Goal: Check status: Check status

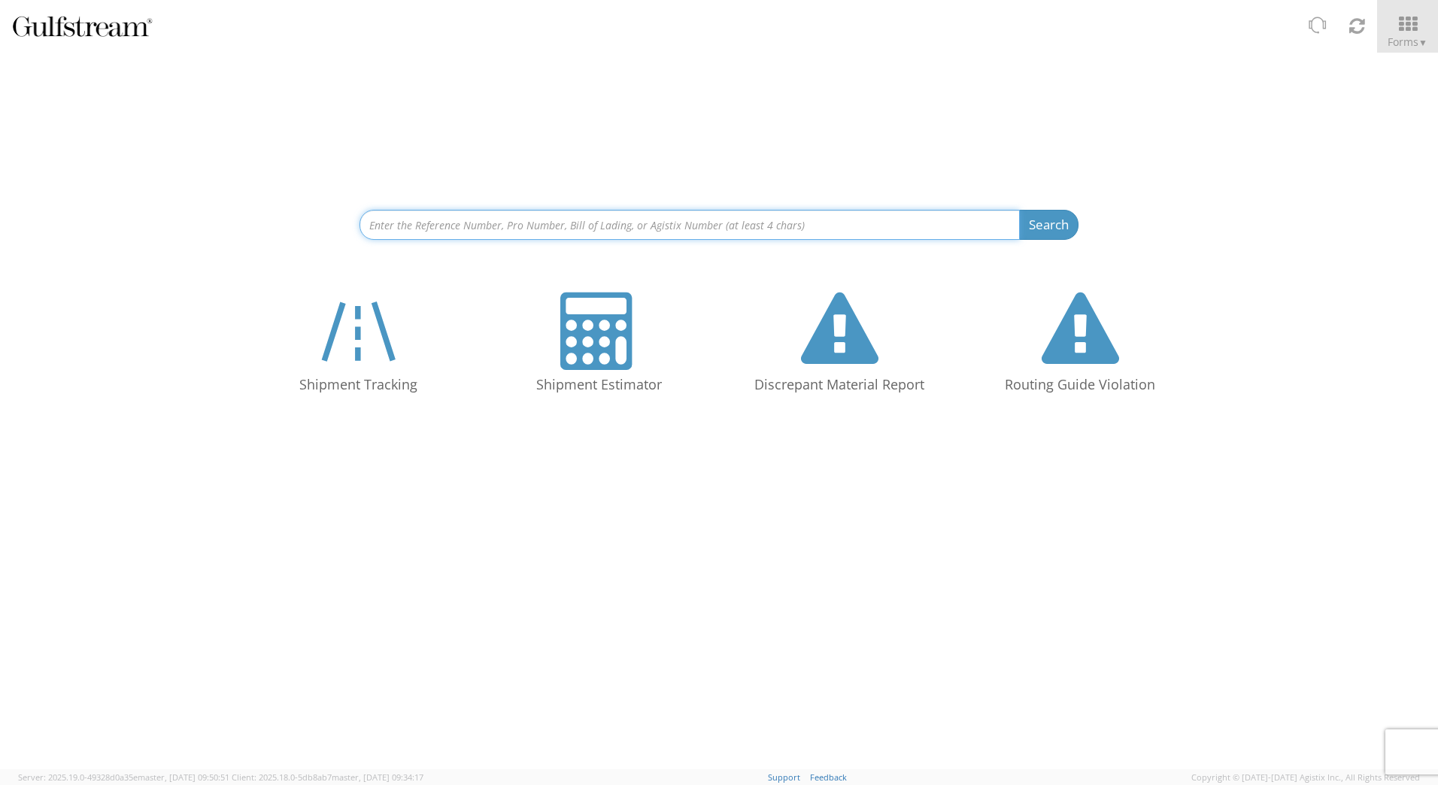
click at [424, 226] on input at bounding box center [690, 225] width 660 height 30
paste input "562524772858"
type input "562524772858"
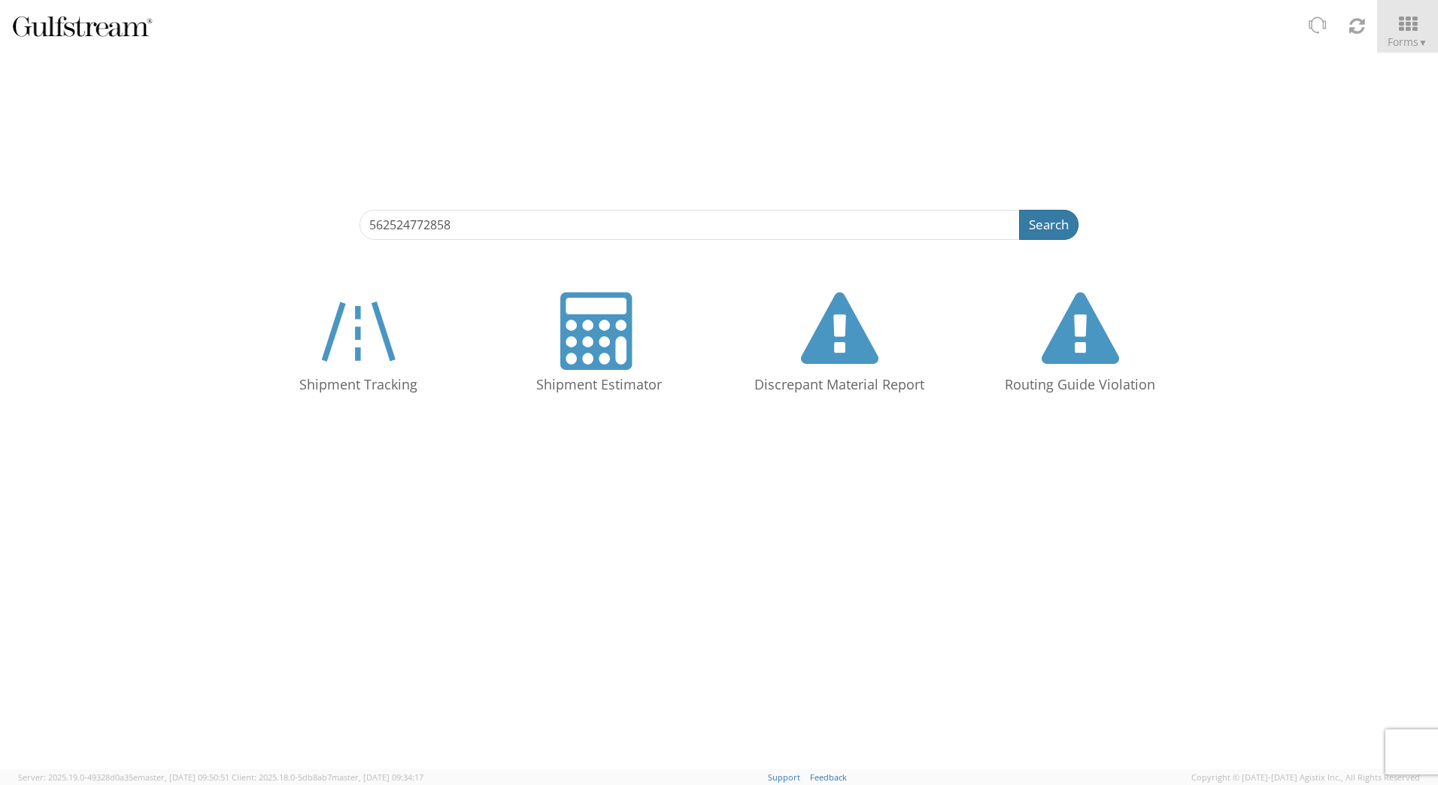
click at [1037, 231] on button "Search" at bounding box center [1048, 225] width 59 height 30
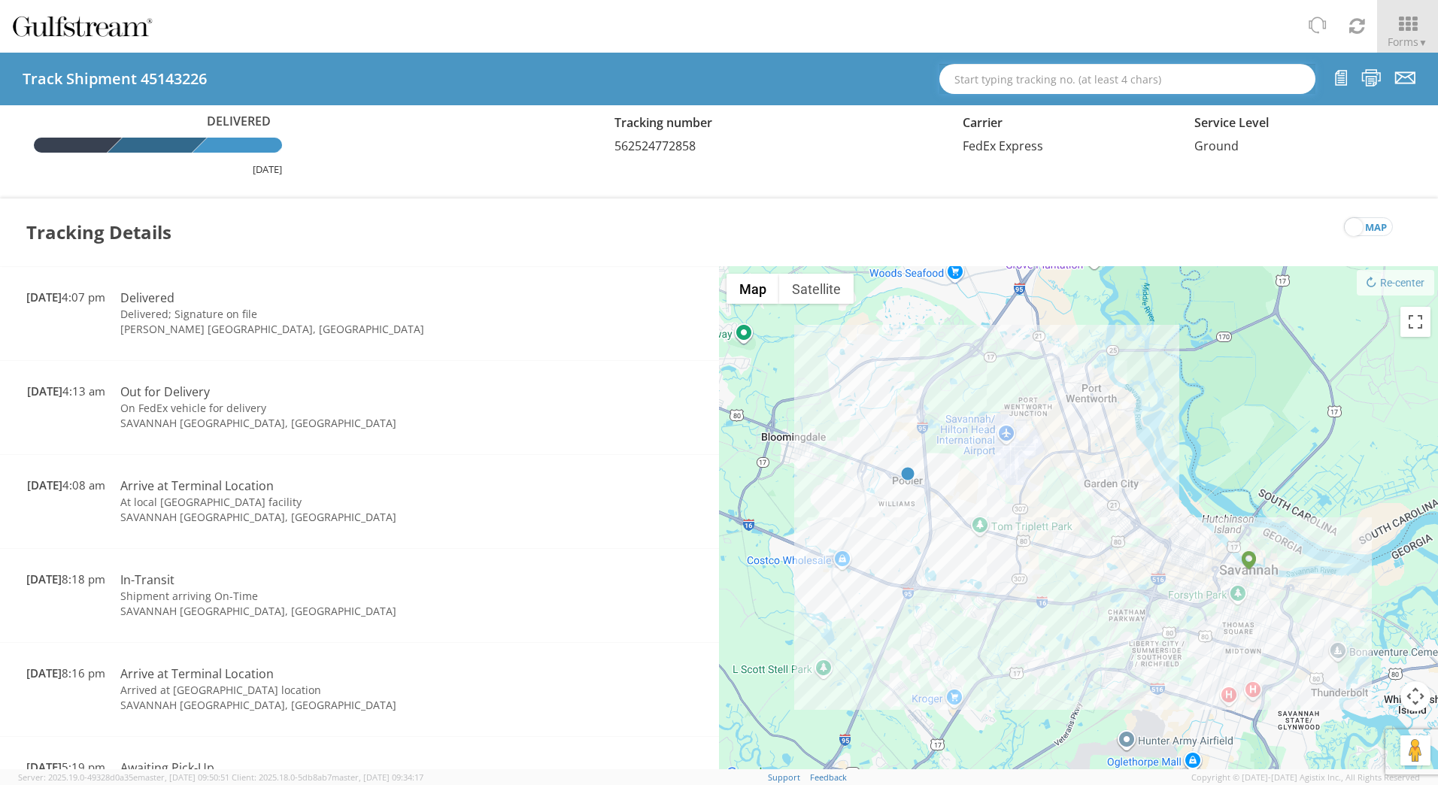
click at [1047, 83] on input "text" at bounding box center [1128, 79] width 376 height 30
paste input "609112054548"
type input "609112054548"
click at [1053, 107] on strong "609112054548" at bounding box center [1021, 106] width 72 height 14
click at [1120, 87] on input "text" at bounding box center [1128, 79] width 376 height 30
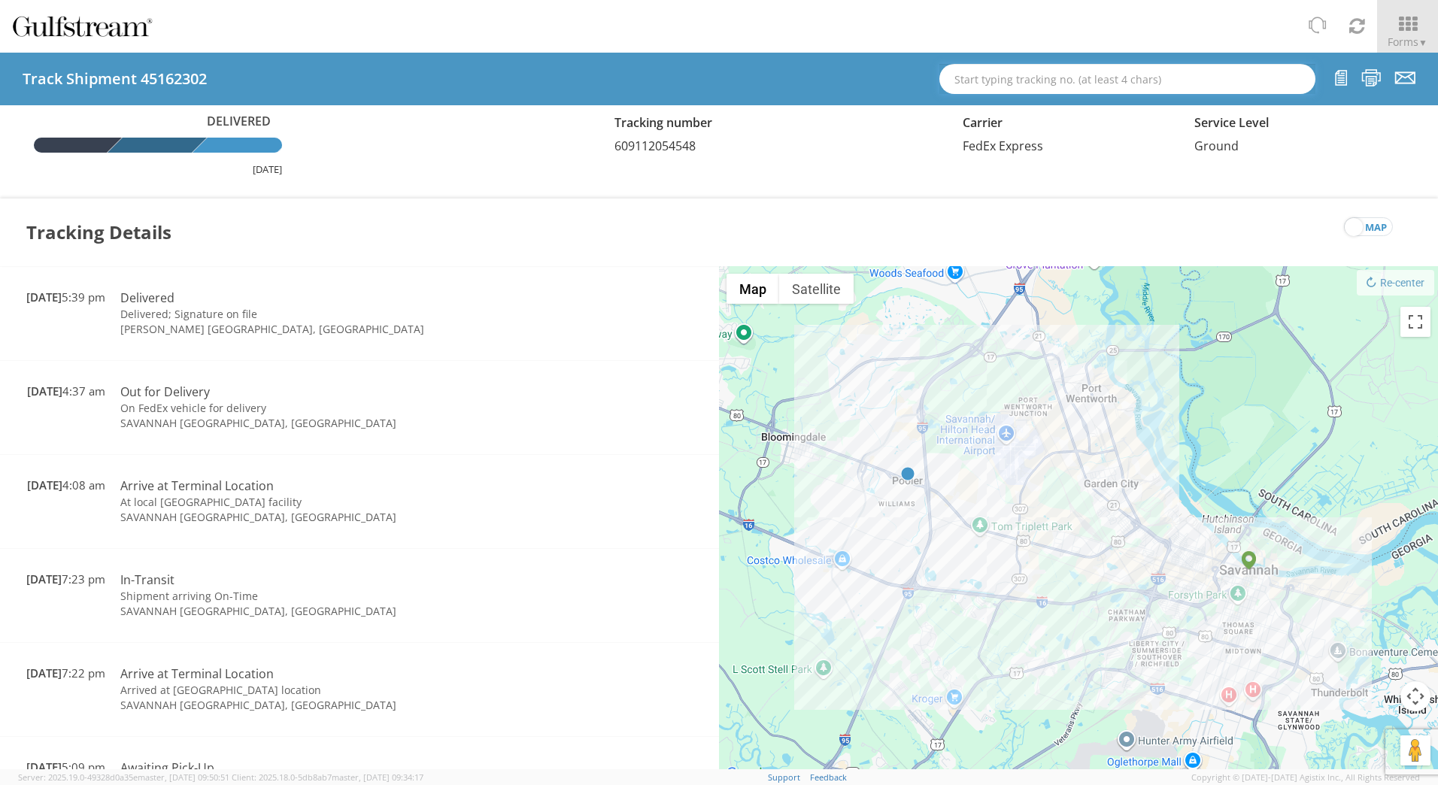
paste input "562524773486"
type input "562524773486"
click at [1121, 104] on div "Tr. #: 562524773486 (45184297, Delivered, FedEx Express)" at bounding box center [1128, 106] width 352 height 23
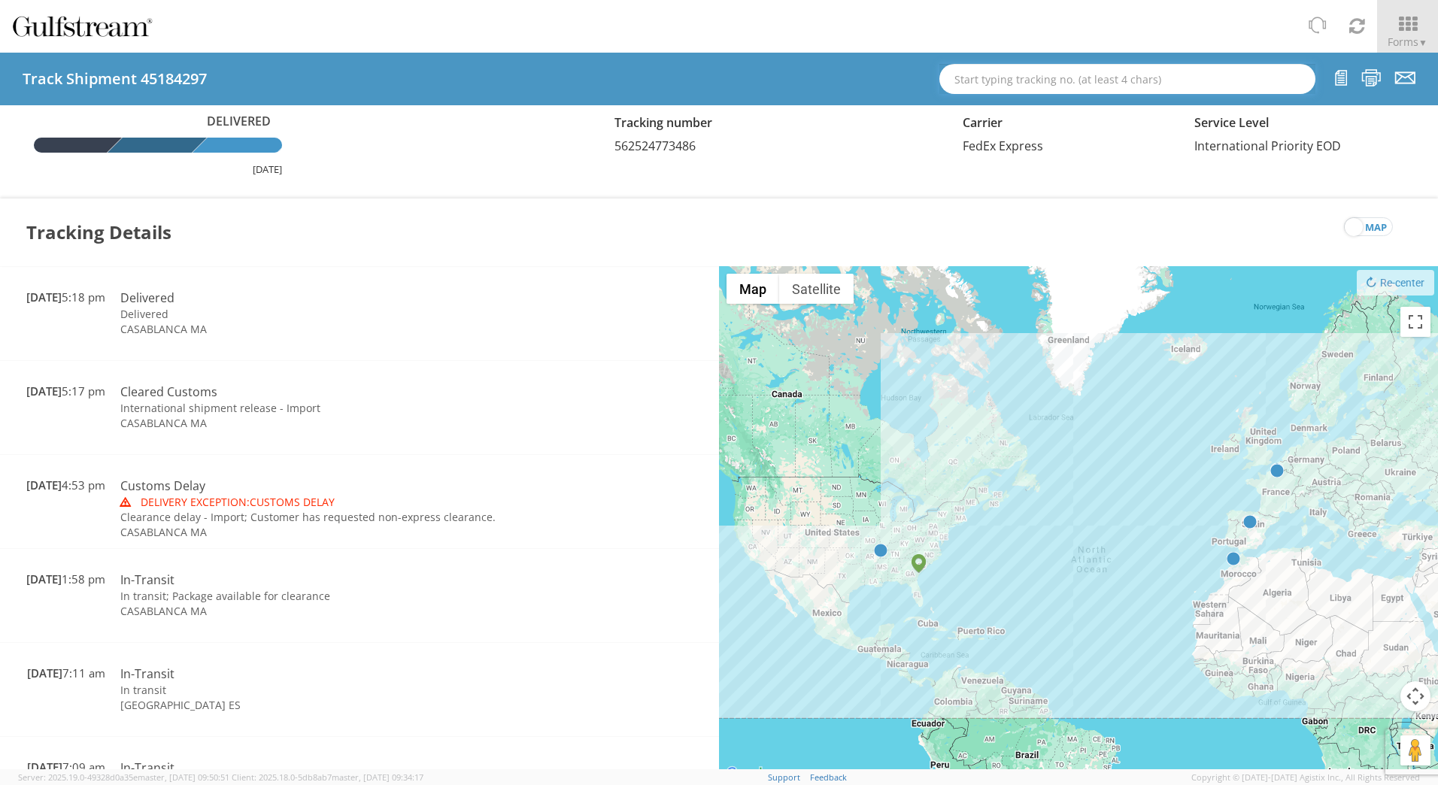
click at [998, 76] on input "text" at bounding box center [1128, 79] width 376 height 30
paste input "562524773497"
type input "562524773497"
click at [1014, 105] on strong "562524773497" at bounding box center [1021, 106] width 72 height 14
click at [1005, 80] on input "text" at bounding box center [1128, 79] width 376 height 30
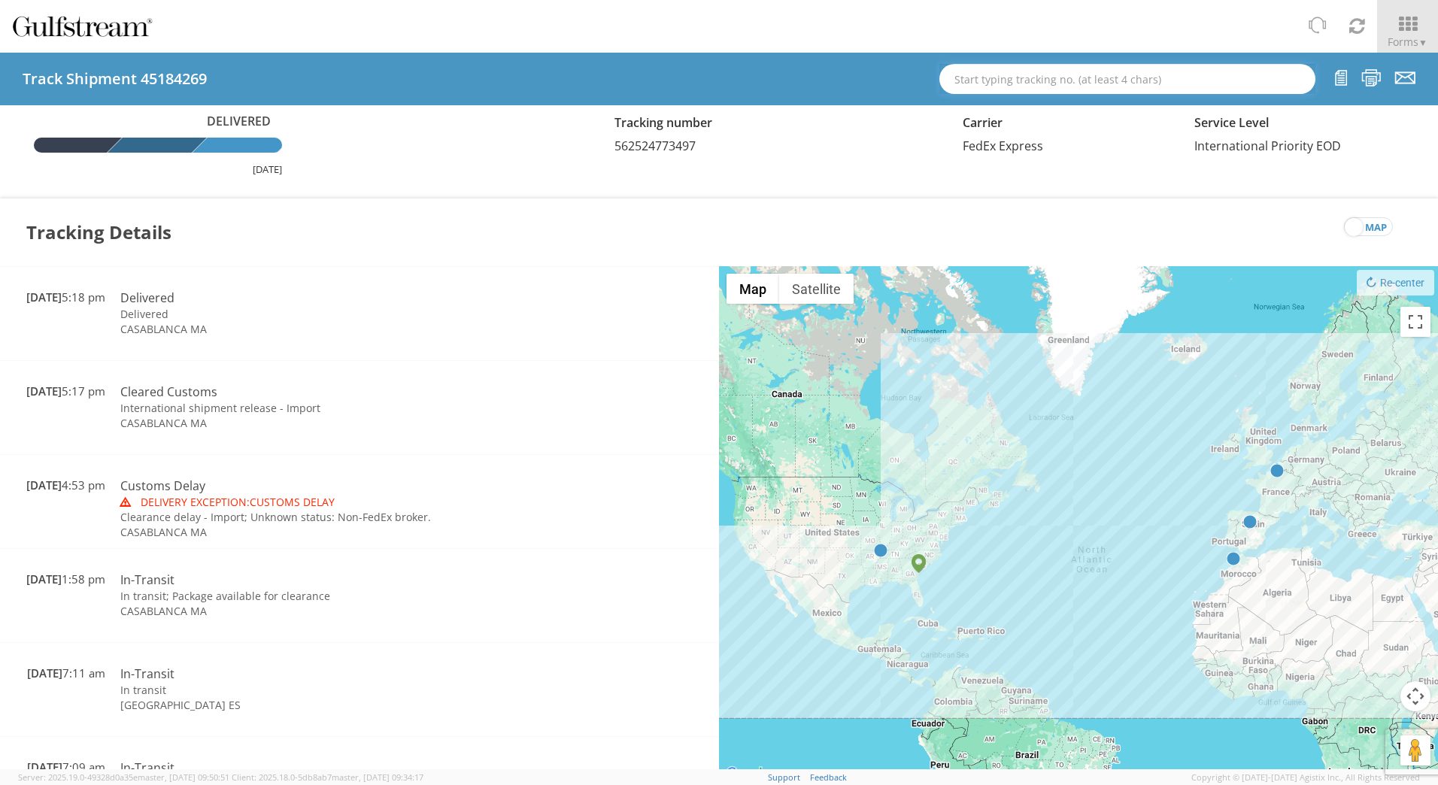
paste input "609112054548"
type input "609112054548"
drag, startPoint x: 1083, startPoint y: 76, endPoint x: 779, endPoint y: 75, distance: 303.9
click at [779, 75] on div "Track Shipment 45184269 609112054548 Tr. #: 609112054548 (45162302, Delivered, …" at bounding box center [719, 79] width 1438 height 53
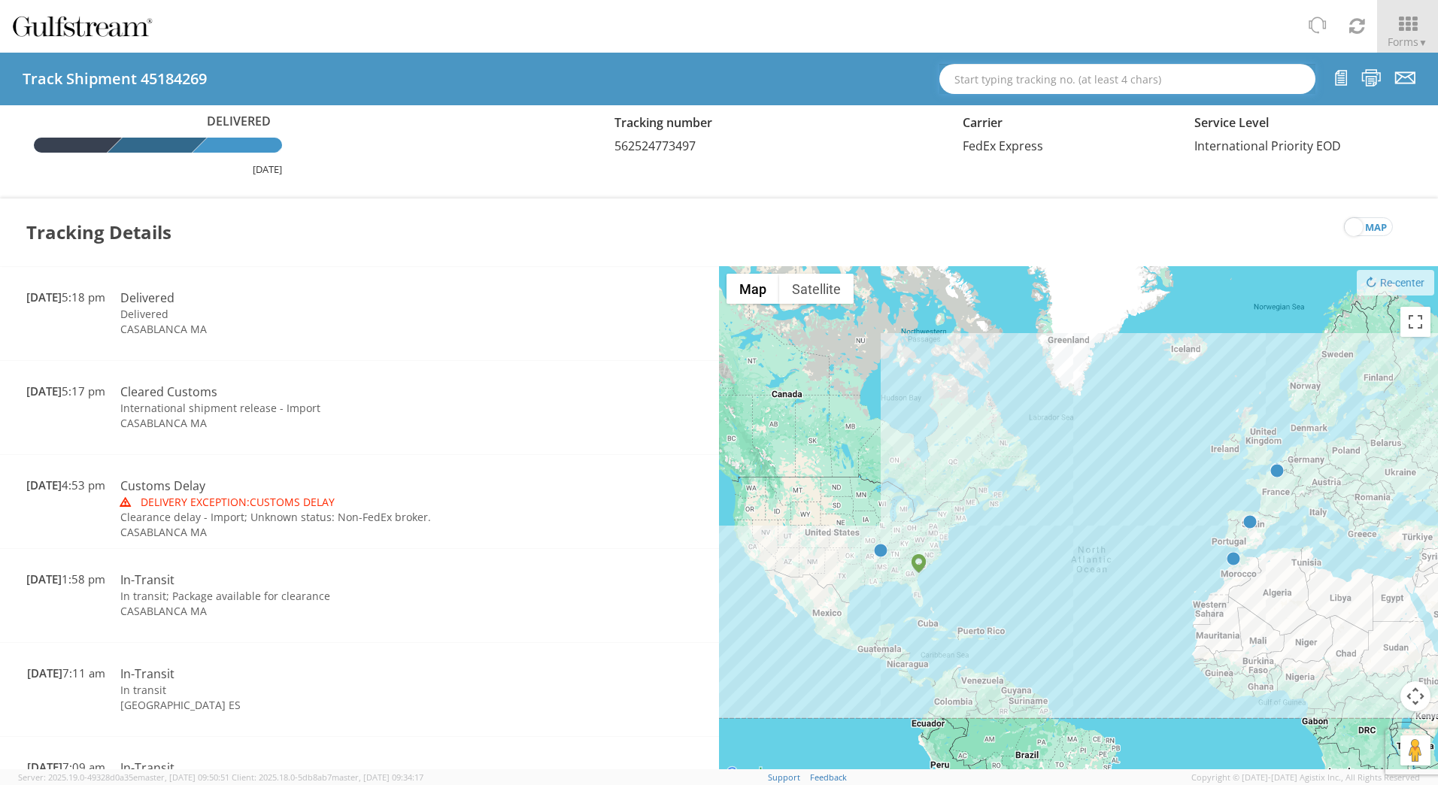
paste input "609112054548"
type input "609112054548"
drag, startPoint x: 1028, startPoint y: 73, endPoint x: 816, endPoint y: 67, distance: 212.2
click at [816, 67] on div "Track Shipment 45184269 609112054548 Tr. #: 609112054548 (45162302, Delivered, …" at bounding box center [719, 79] width 1438 height 53
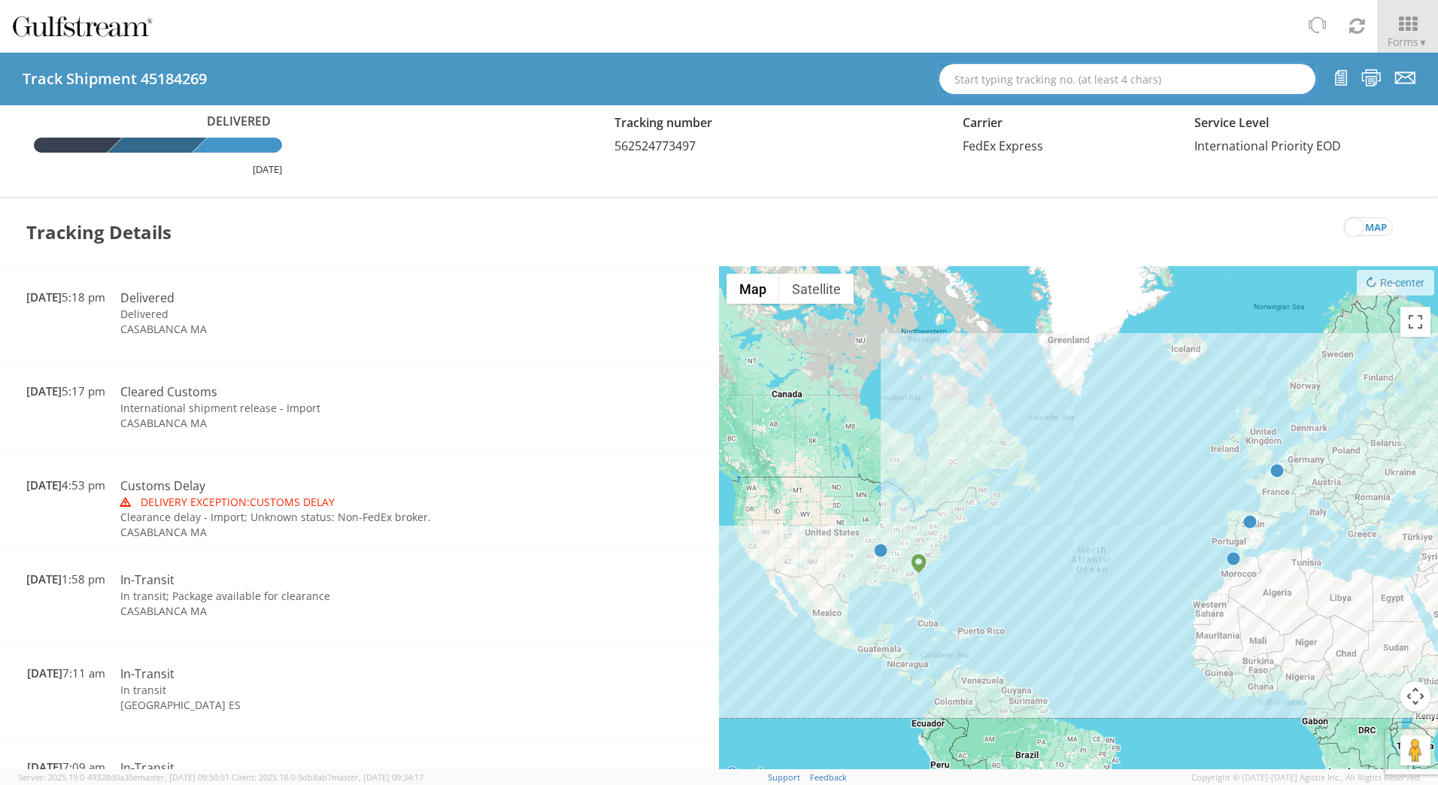
paste input "609112064104"
type input "609112064104"
click at [1011, 105] on strong "609112064104" at bounding box center [1021, 106] width 72 height 14
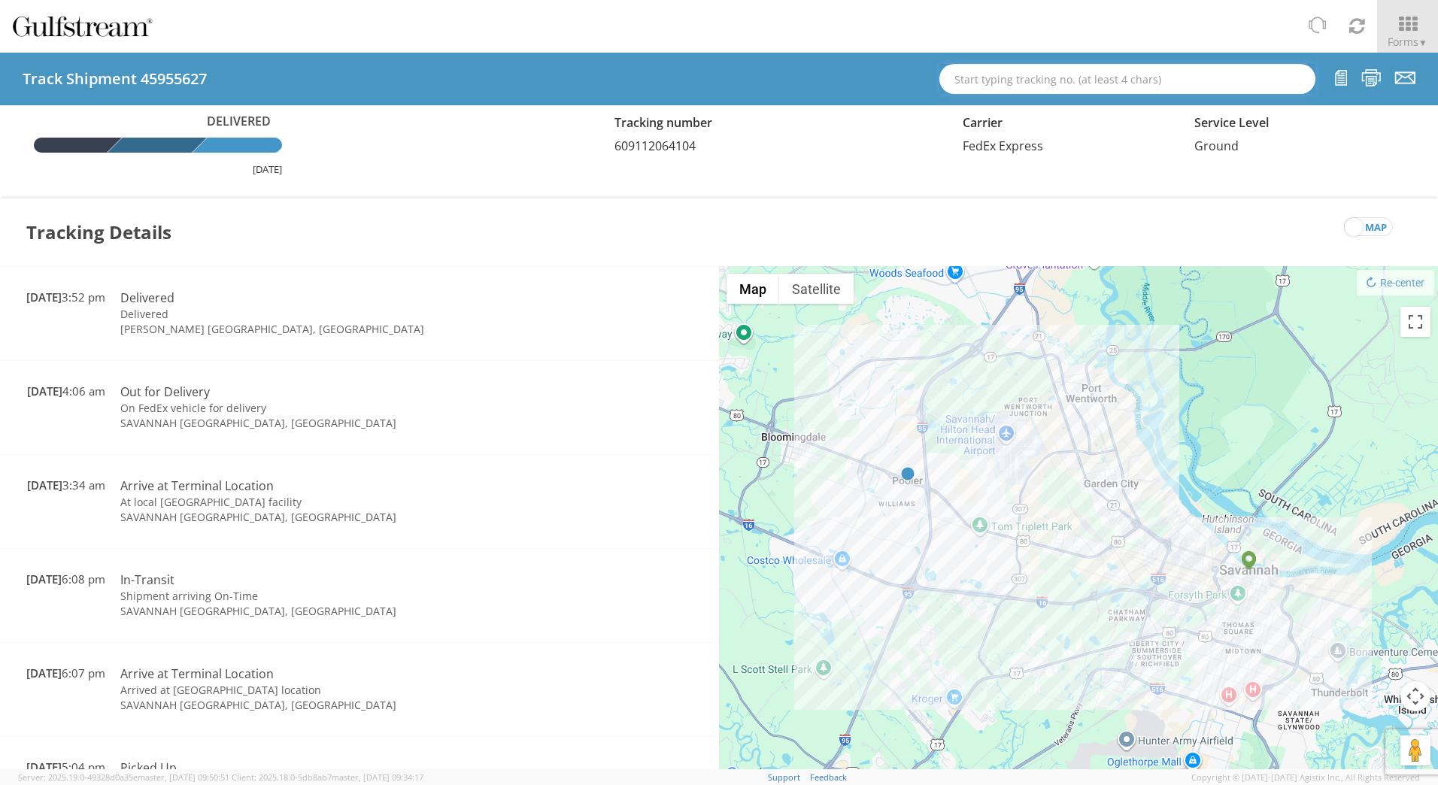
click at [1094, 85] on input "text" at bounding box center [1128, 79] width 376 height 30
paste input "562524785538"
type input "562524785538"
click at [1053, 111] on strong "562524785538" at bounding box center [1021, 106] width 72 height 14
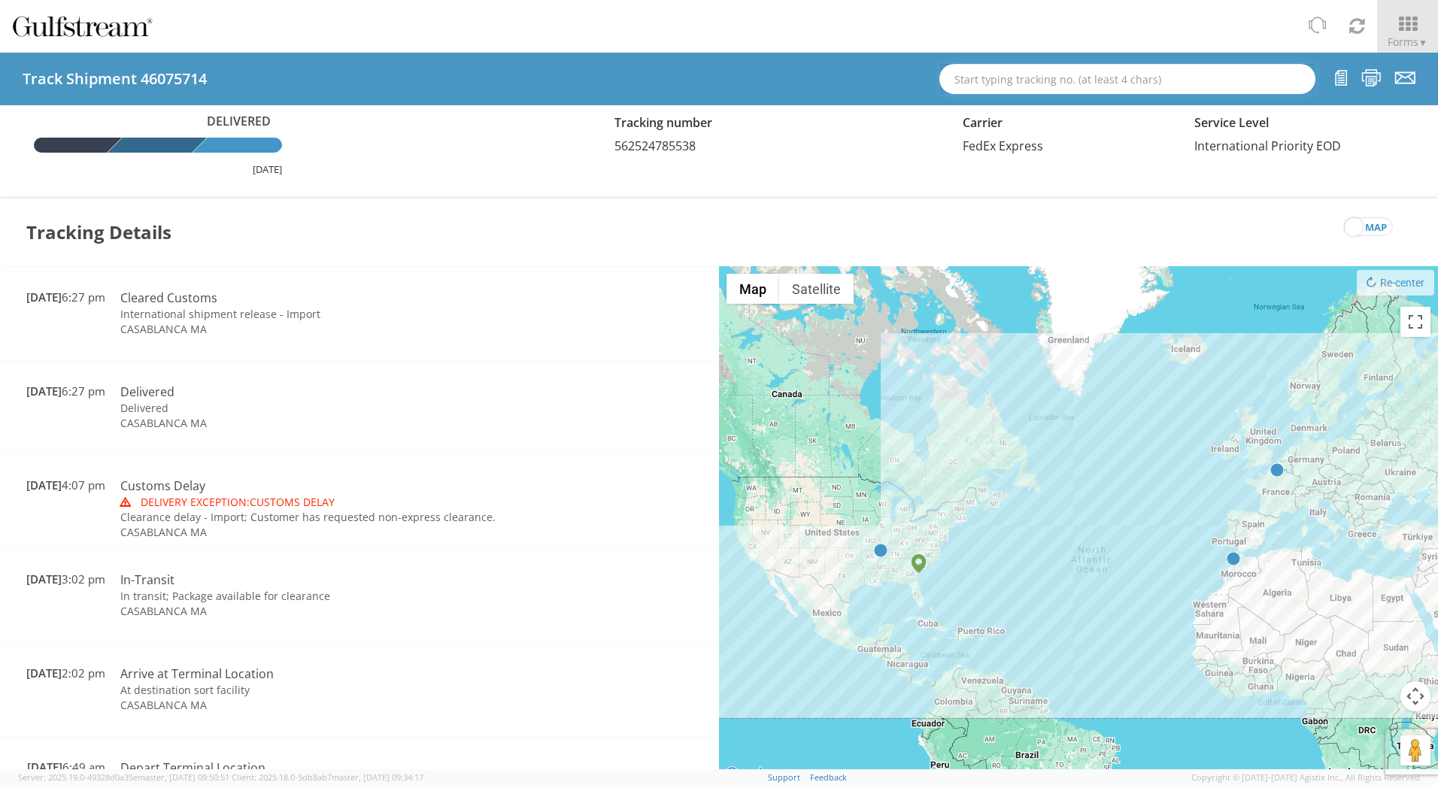
click at [1003, 87] on input "text" at bounding box center [1128, 79] width 376 height 30
paste input "609112066942"
type input "609112066942"
click at [1010, 102] on strong "609112066942" at bounding box center [1021, 106] width 72 height 14
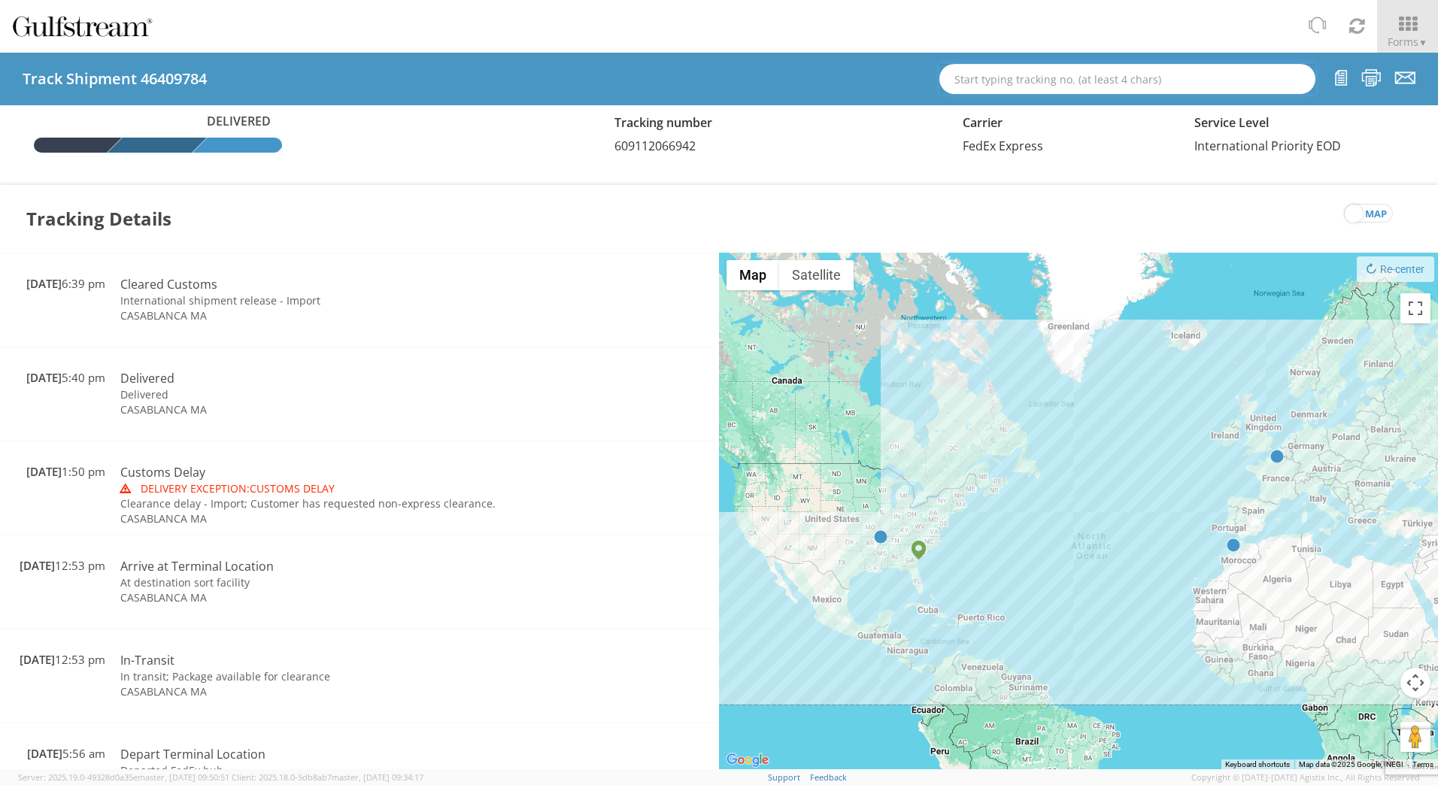
click at [998, 71] on input "text" at bounding box center [1128, 79] width 376 height 30
paste input "609112068095"
type input "609112068095"
click at [1011, 108] on strong "609112068095" at bounding box center [1021, 106] width 72 height 14
click at [1095, 82] on input "text" at bounding box center [1128, 79] width 376 height 30
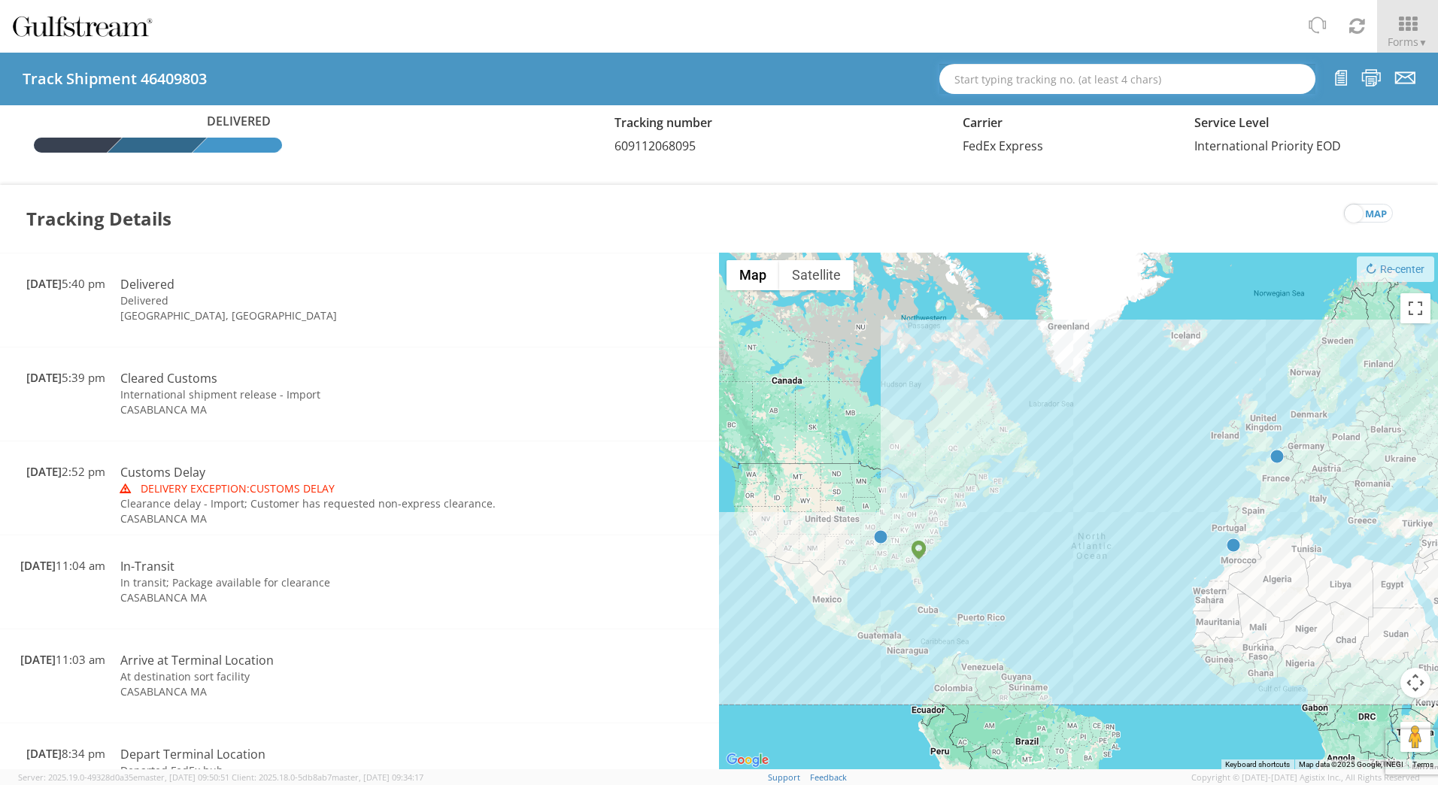
paste input "609112068923"
type input "609112068923"
click at [1101, 105] on div "Tr. #: 609112068923 (46409826, Delivered, FedEx Express)" at bounding box center [1128, 106] width 352 height 23
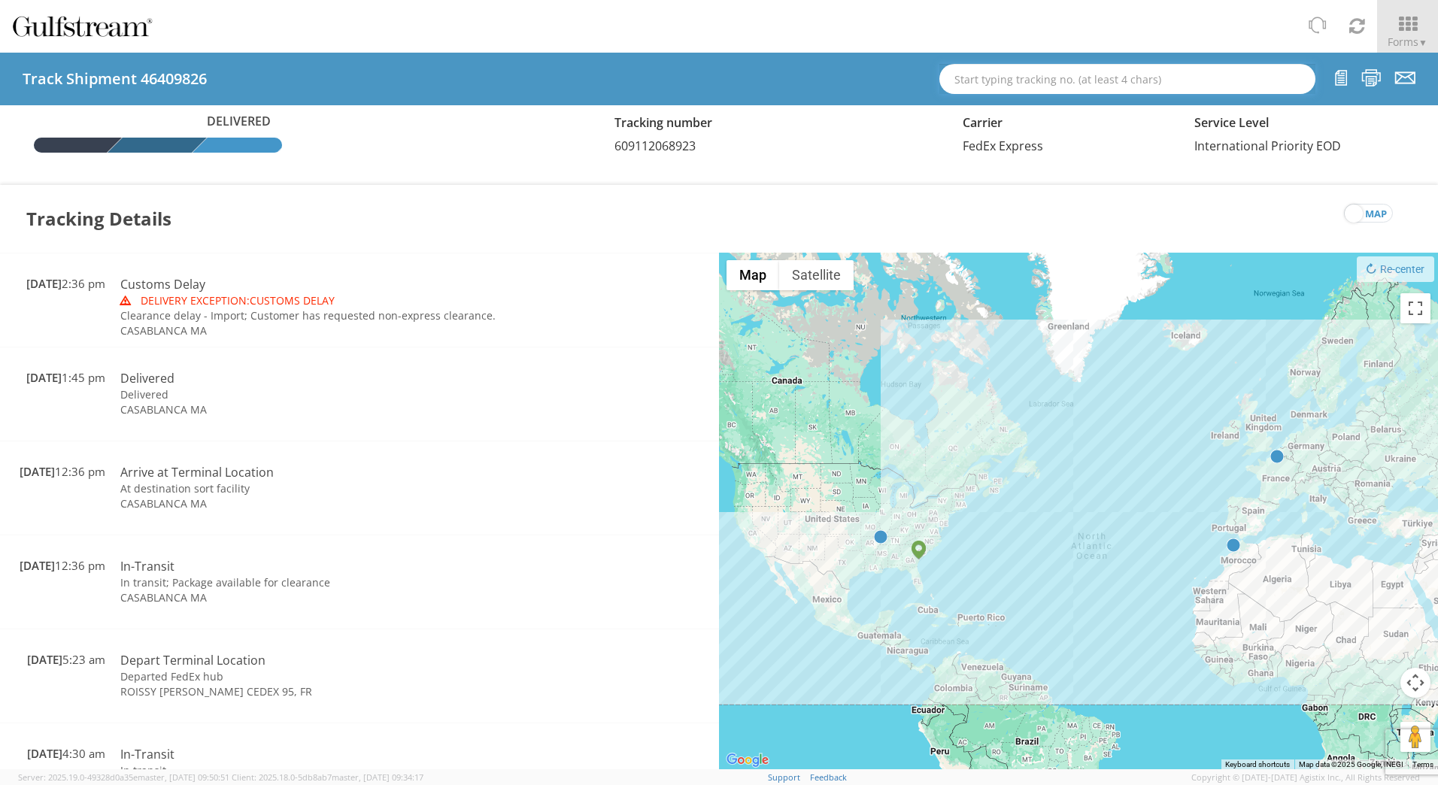
click at [1100, 92] on input "text" at bounding box center [1128, 79] width 376 height 30
paste input "642974809042"
type input "642974809042"
click at [1091, 108] on div "Tr. #: 642974809042 (46590901, Shipped, FedEx Express)" at bounding box center [1128, 106] width 352 height 23
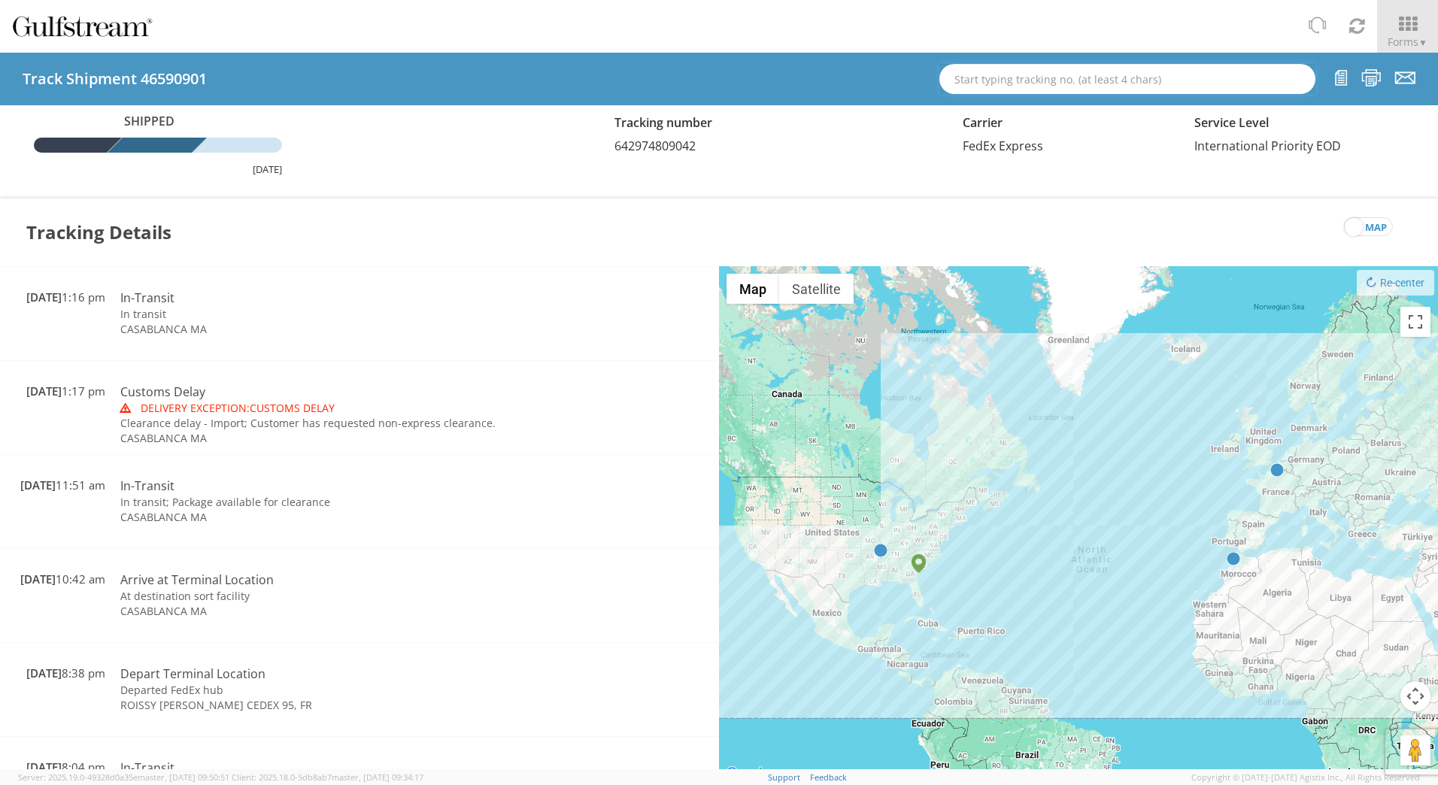
click at [1052, 77] on input "text" at bounding box center [1128, 79] width 376 height 30
paste input "644733933595"
type input "644733933595"
click at [1054, 105] on strong "644733933595" at bounding box center [1021, 106] width 72 height 14
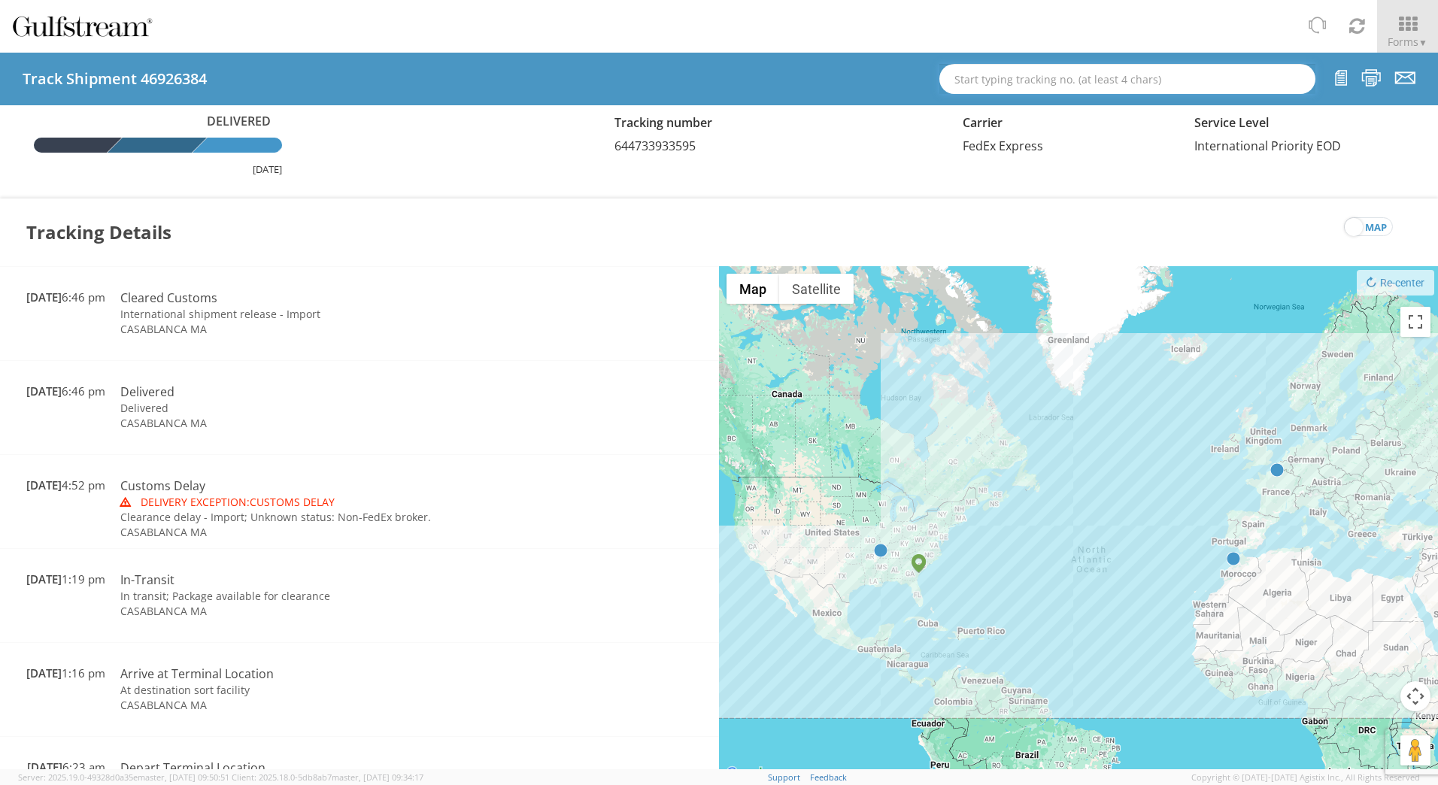
click at [1051, 82] on input "text" at bounding box center [1128, 79] width 376 height 30
paste input "644733943520"
type input "644733943520"
click at [1043, 102] on strong "644733943520" at bounding box center [1021, 106] width 72 height 14
click at [1052, 91] on input "text" at bounding box center [1128, 79] width 376 height 30
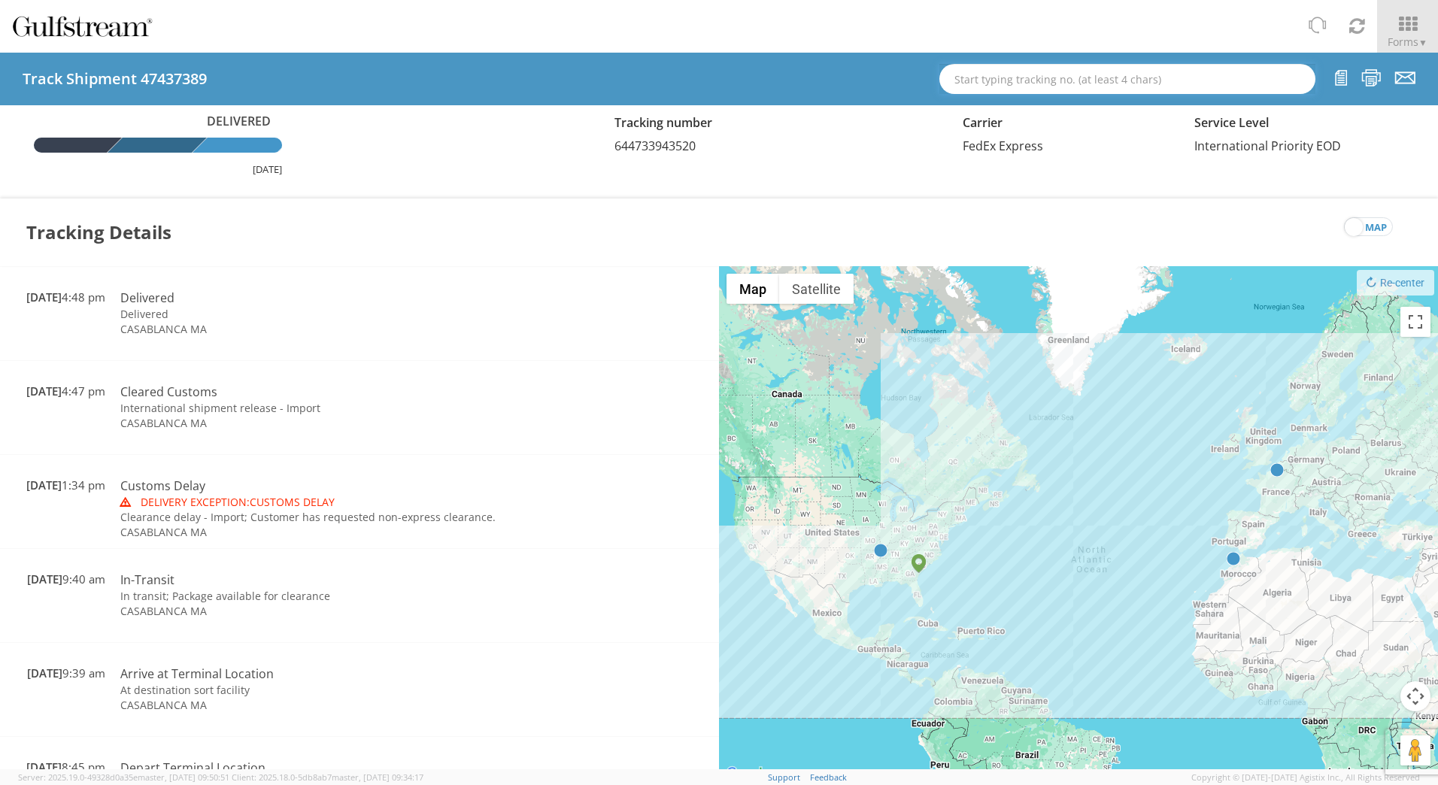
paste input "644733943520"
click at [1064, 113] on div "Tr. #: 644733943520 (47437389, Delivered, FedEx Express)" at bounding box center [1128, 106] width 352 height 23
type input "Tr. #: 644733943520 (47437389, Delivered, FedEx Express)"
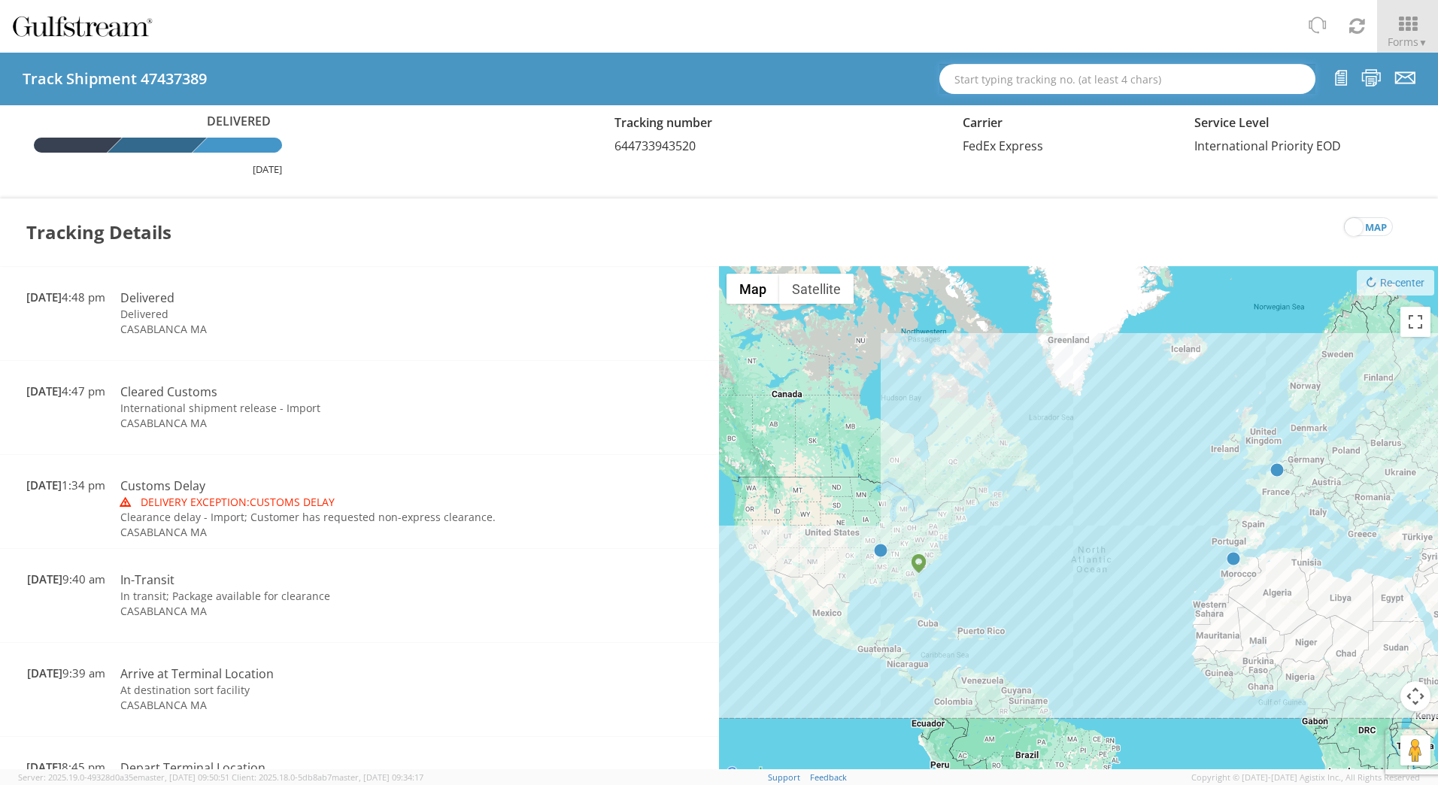
drag, startPoint x: 1266, startPoint y: 74, endPoint x: 825, endPoint y: 64, distance: 440.9
click at [825, 64] on div "Track Shipment 47437389 644733943520 Tr. #: 644733943520 (47437389, Delivered, …" at bounding box center [719, 79] width 1438 height 53
paste input "642974817154"
type input "642974817154"
click at [1031, 105] on strong "642974817154" at bounding box center [1021, 106] width 72 height 14
